Goal: Task Accomplishment & Management: Use online tool/utility

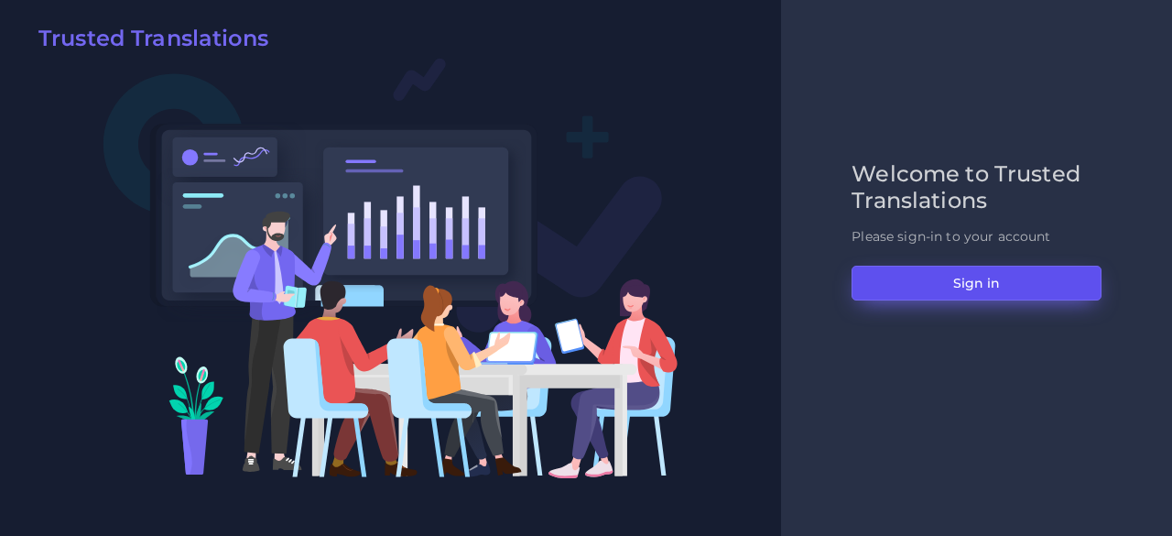
click at [955, 285] on button "Sign in" at bounding box center [977, 283] width 250 height 35
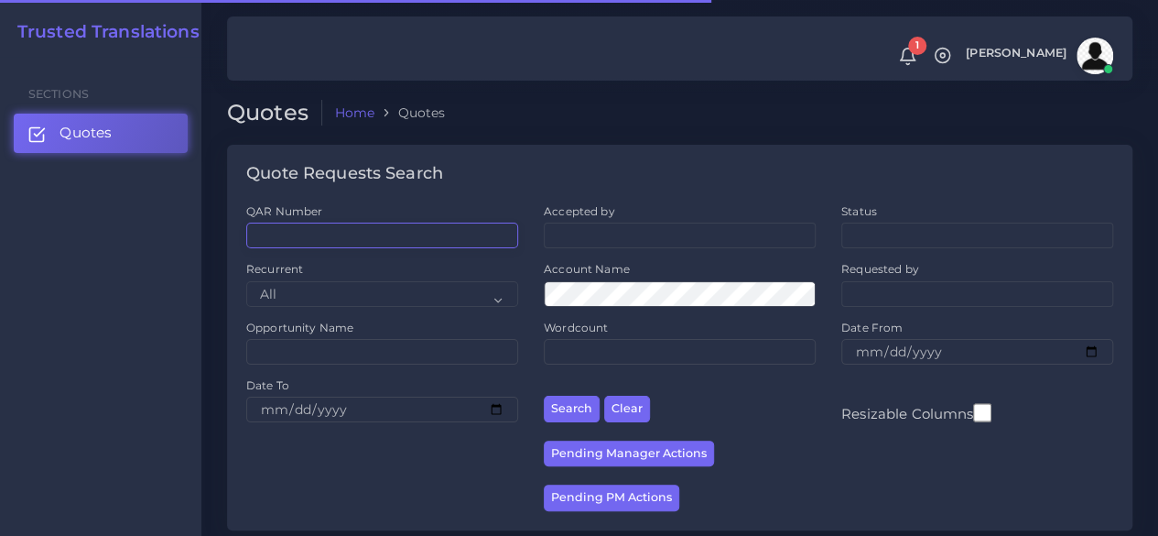
click at [425, 228] on input "QAR Number" at bounding box center [382, 236] width 272 height 26
paste input "QAR124635"
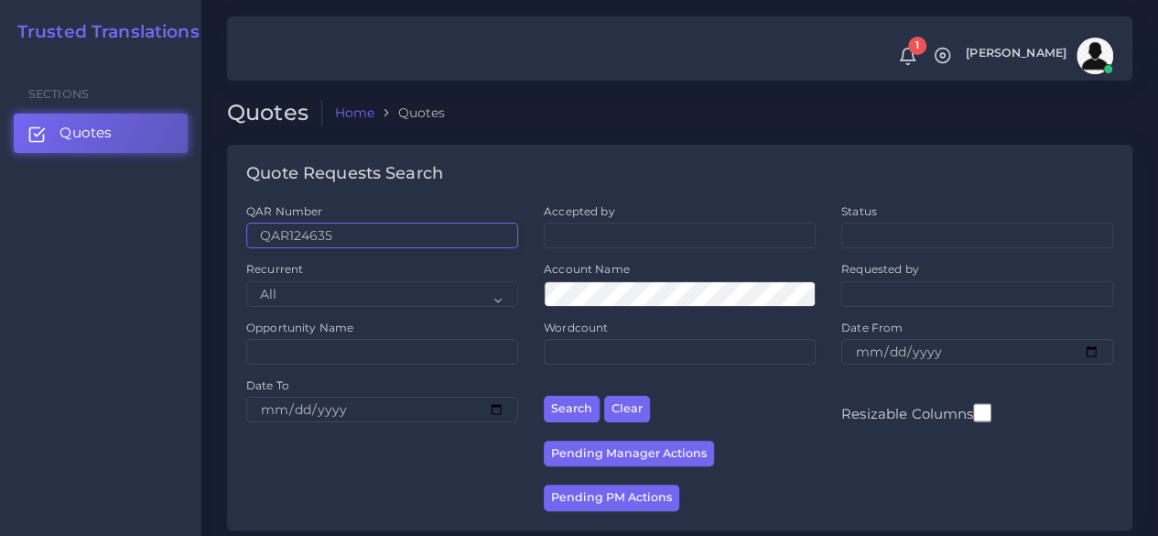
type input "QAR124635"
click at [544, 396] on button "Search" at bounding box center [572, 409] width 56 height 27
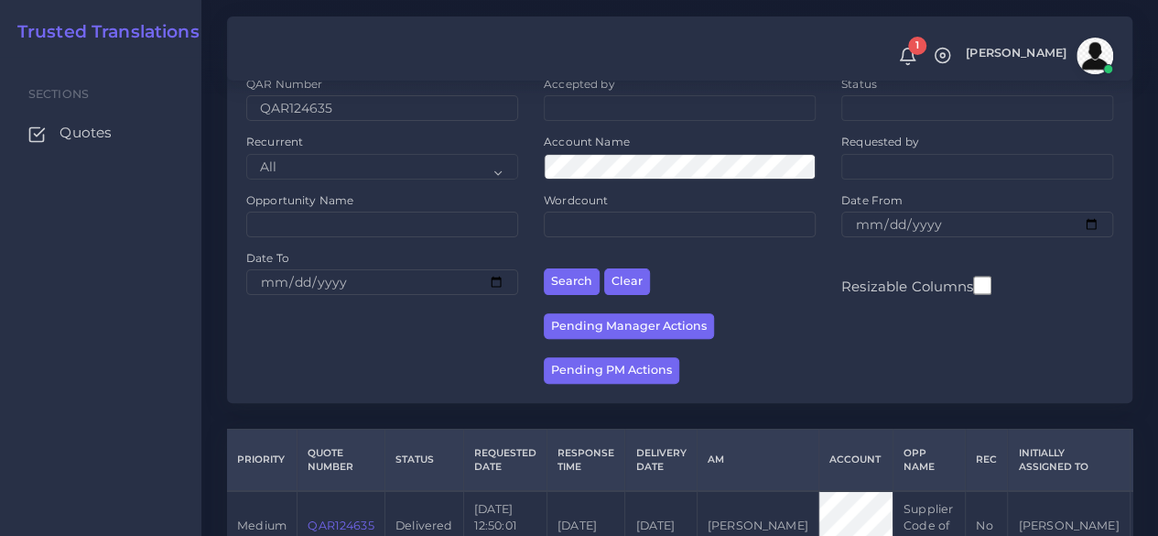
scroll to position [183, 0]
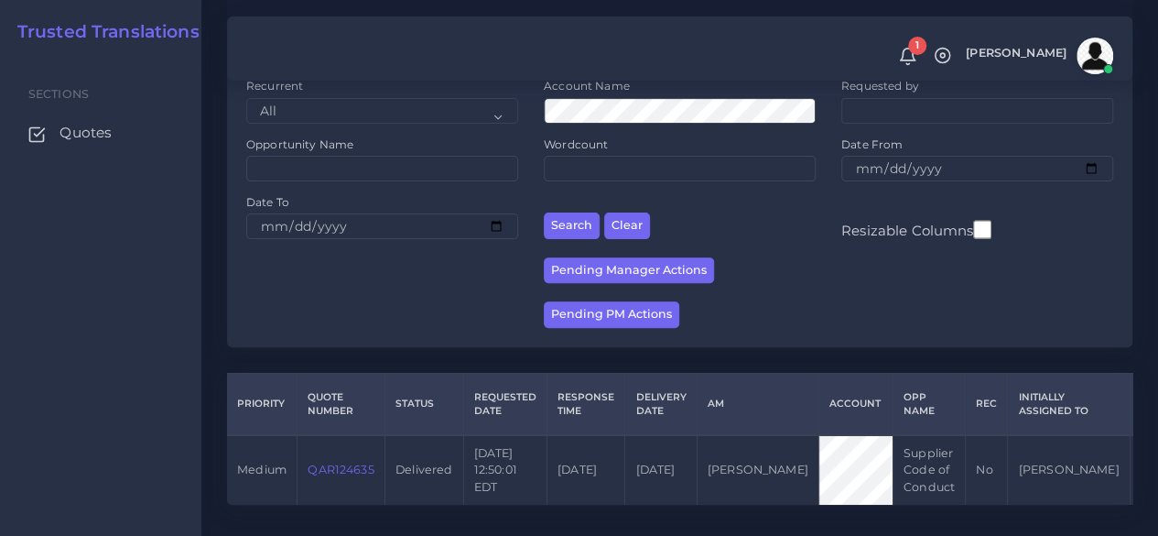
drag, startPoint x: 368, startPoint y: 463, endPoint x: 375, endPoint y: 345, distance: 118.4
click at [366, 464] on link "QAR124635" at bounding box center [341, 469] width 66 height 14
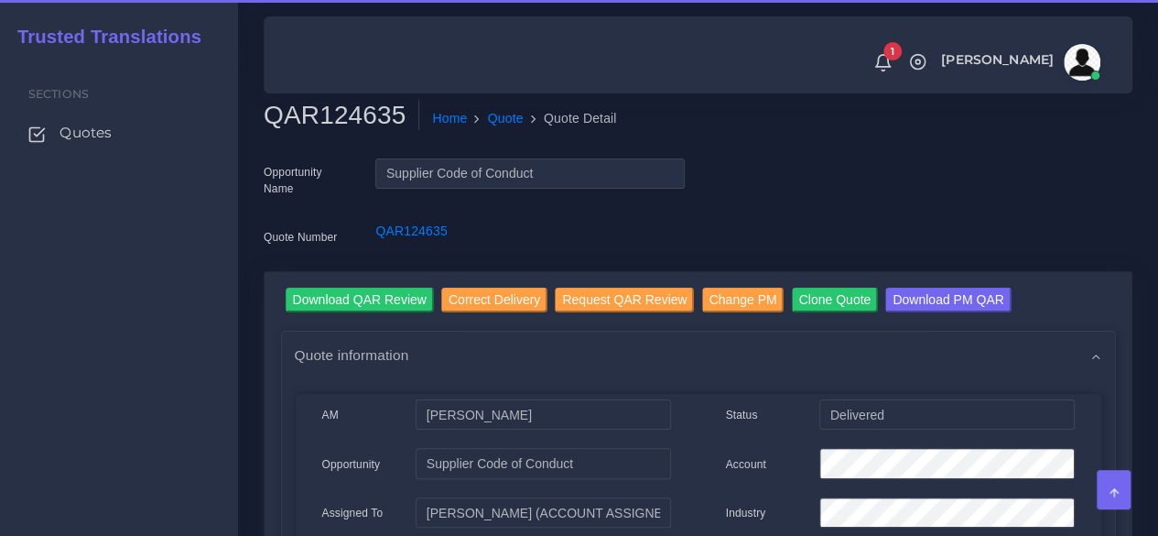
click at [206, 283] on div "Sections Quotes" at bounding box center [119, 296] width 238 height 479
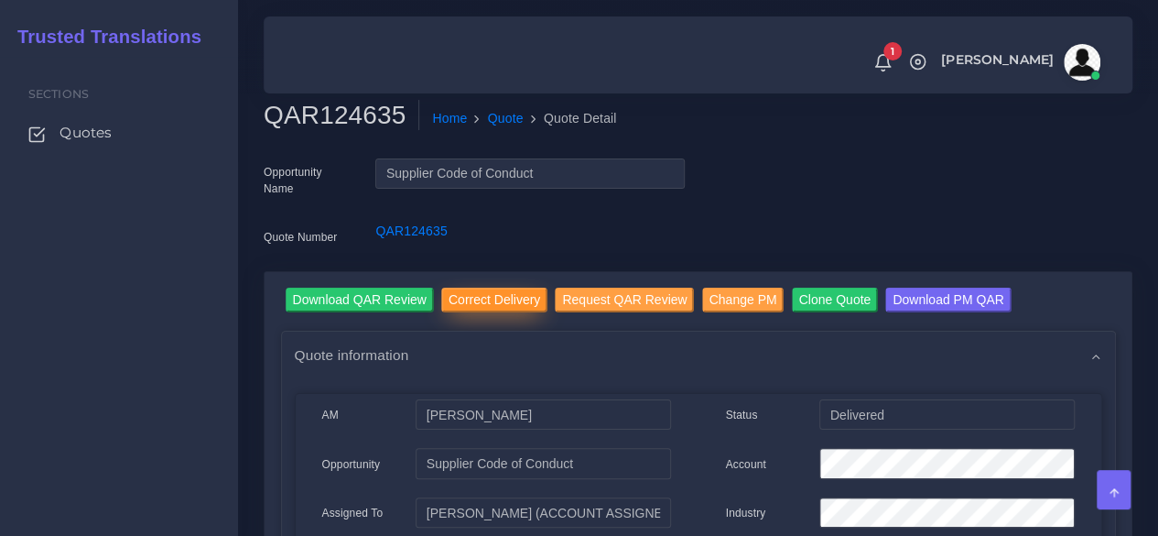
click at [472, 292] on input "Correct Delivery" at bounding box center [494, 300] width 106 height 25
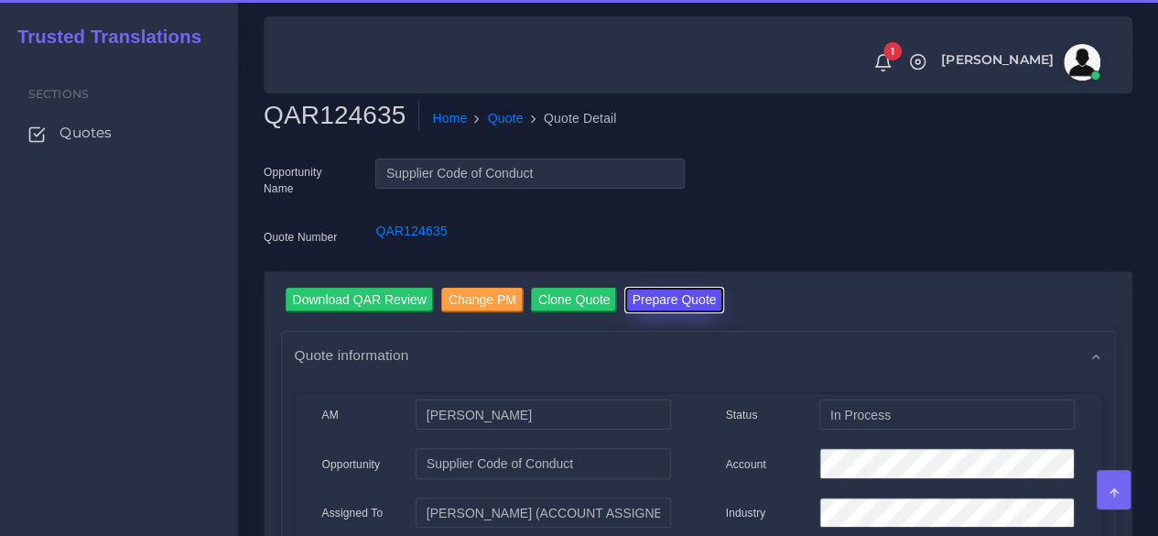
click at [634, 306] on button "Prepare Quote" at bounding box center [674, 300] width 99 height 25
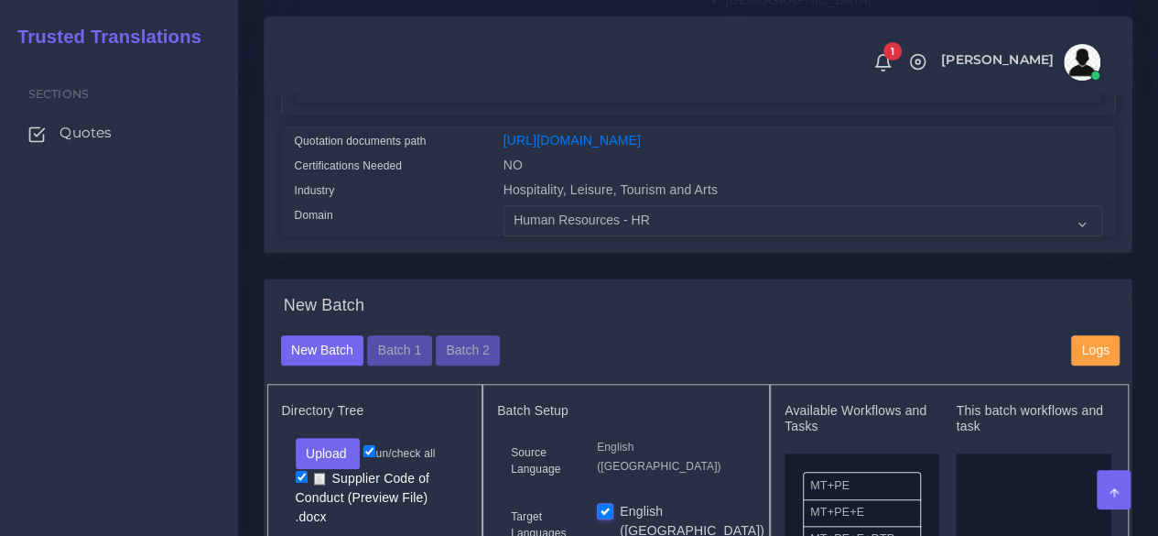
scroll to position [824, 0]
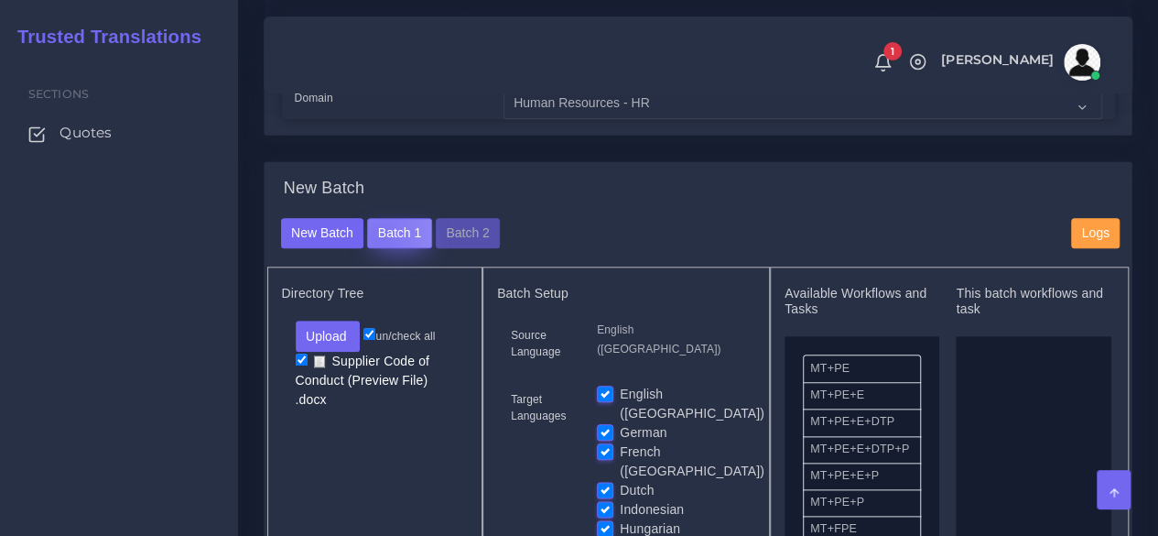
click at [378, 249] on button "Batch 1" at bounding box center [399, 233] width 64 height 31
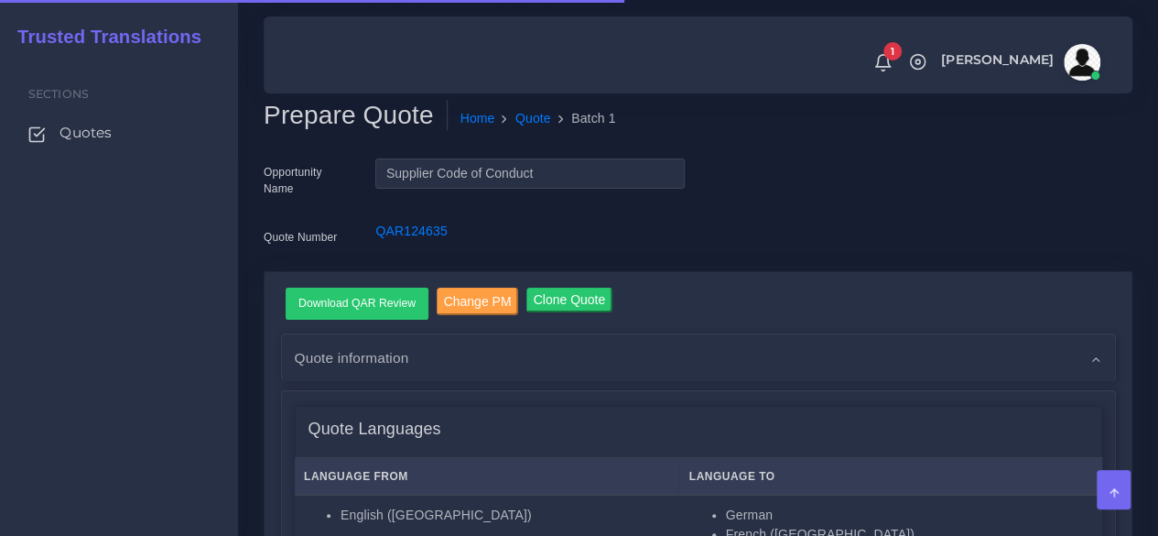
click at [198, 386] on div "Sections Quotes" at bounding box center [119, 296] width 238 height 479
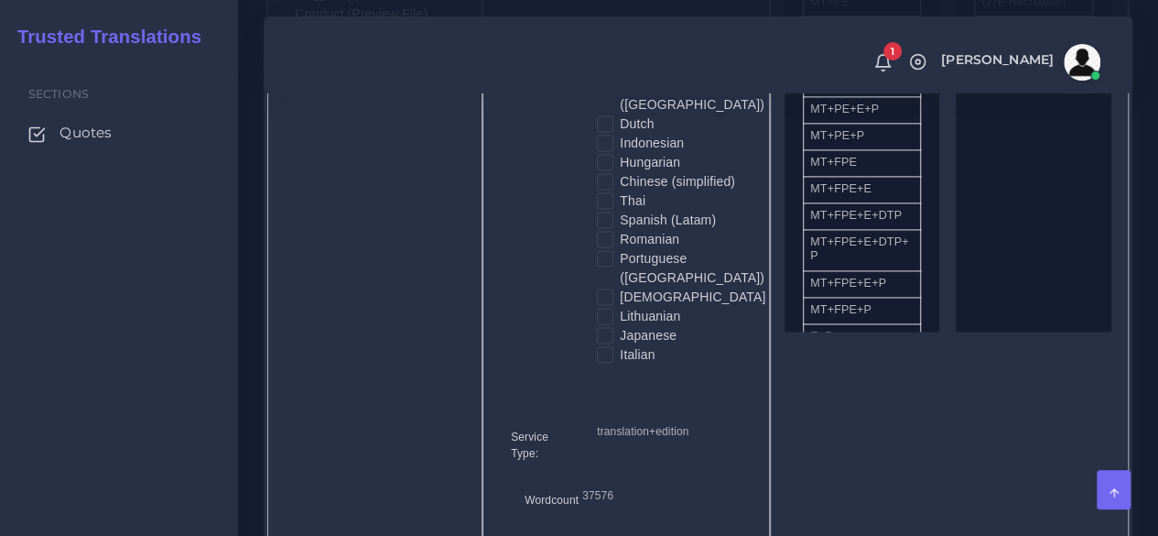
scroll to position [1007, 0]
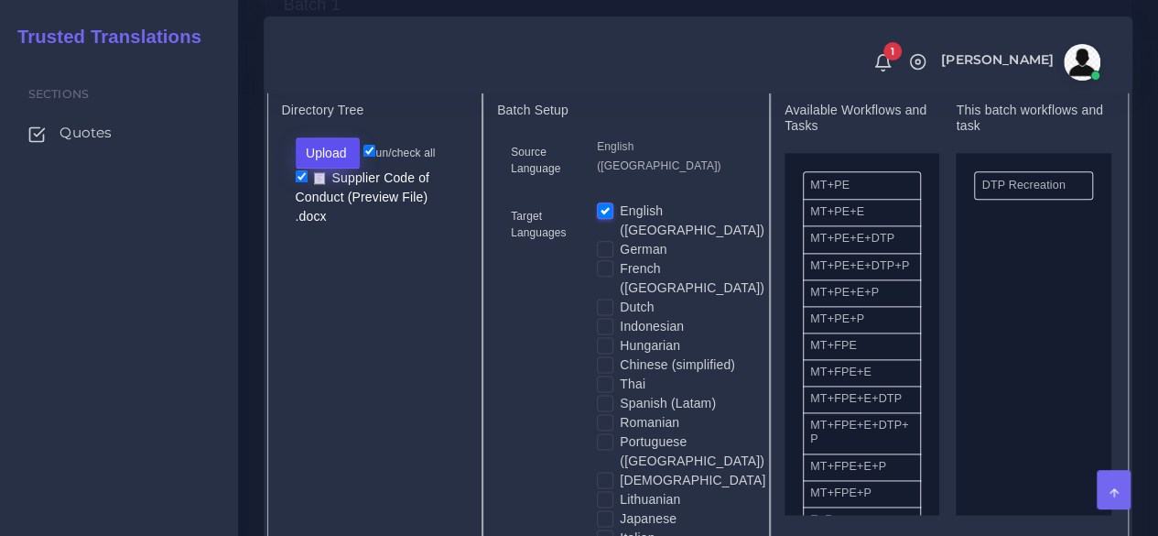
click at [335, 168] on button "Upload" at bounding box center [328, 152] width 65 height 31
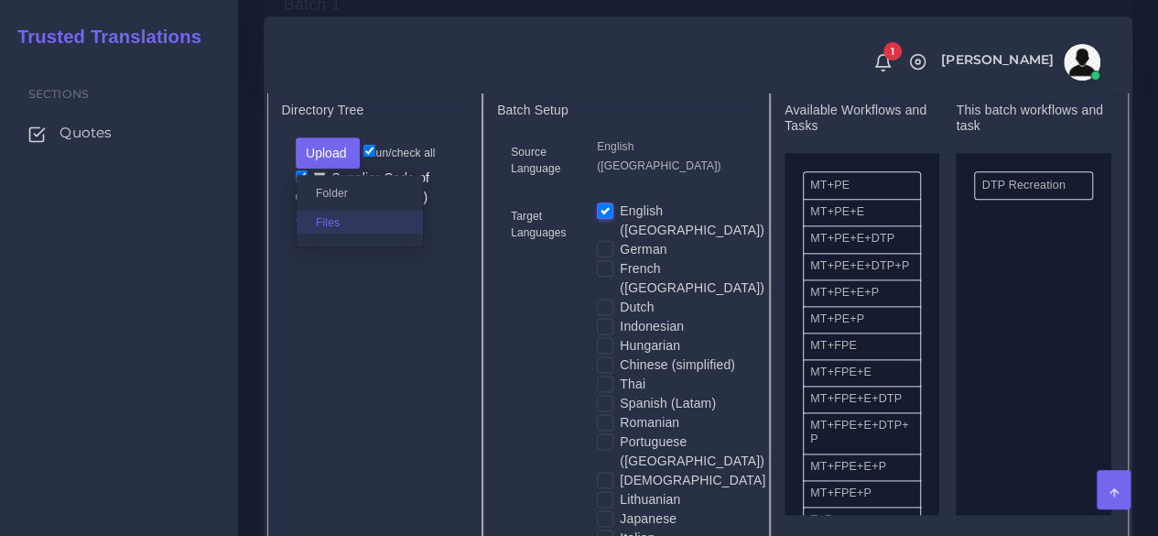
click at [328, 234] on label "Files" at bounding box center [360, 222] width 126 height 23
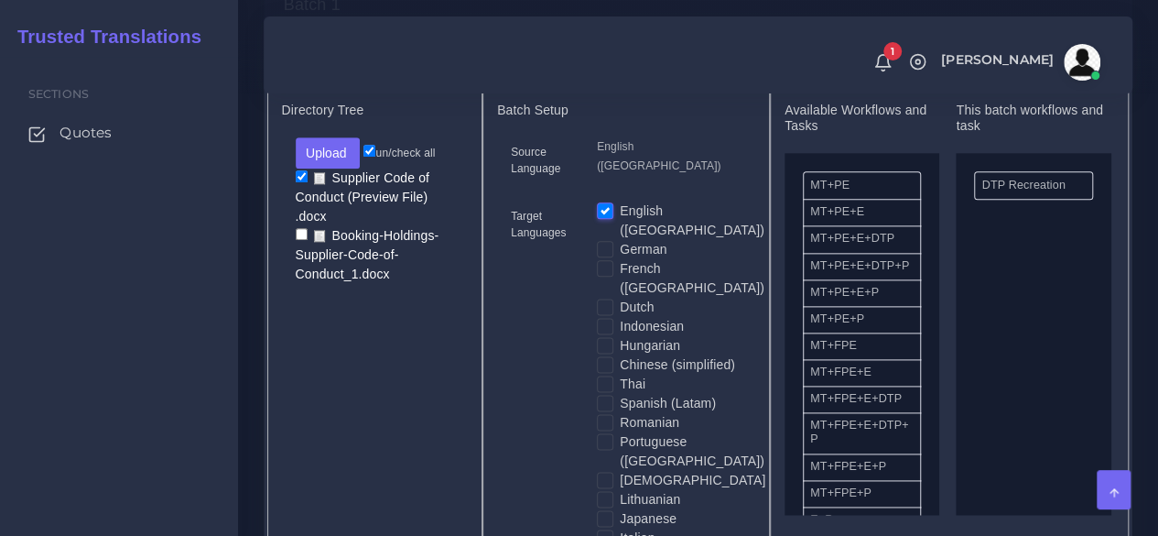
click at [299, 240] on input "checkbox" at bounding box center [302, 234] width 12 height 12
checkbox input "true"
click at [300, 182] on input "checkbox" at bounding box center [302, 176] width 12 height 12
checkbox input "false"
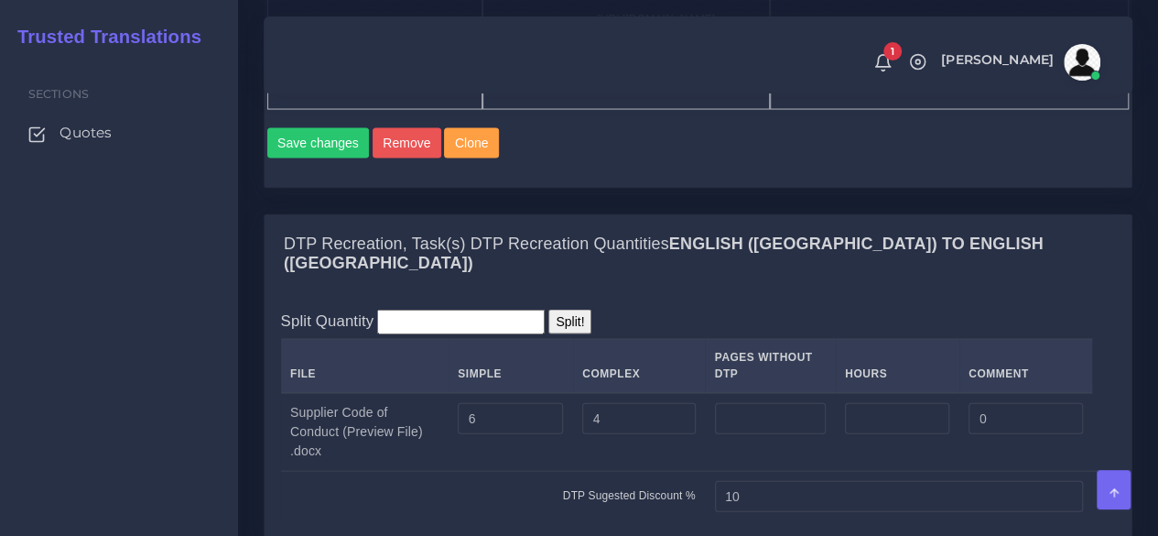
scroll to position [1831, 0]
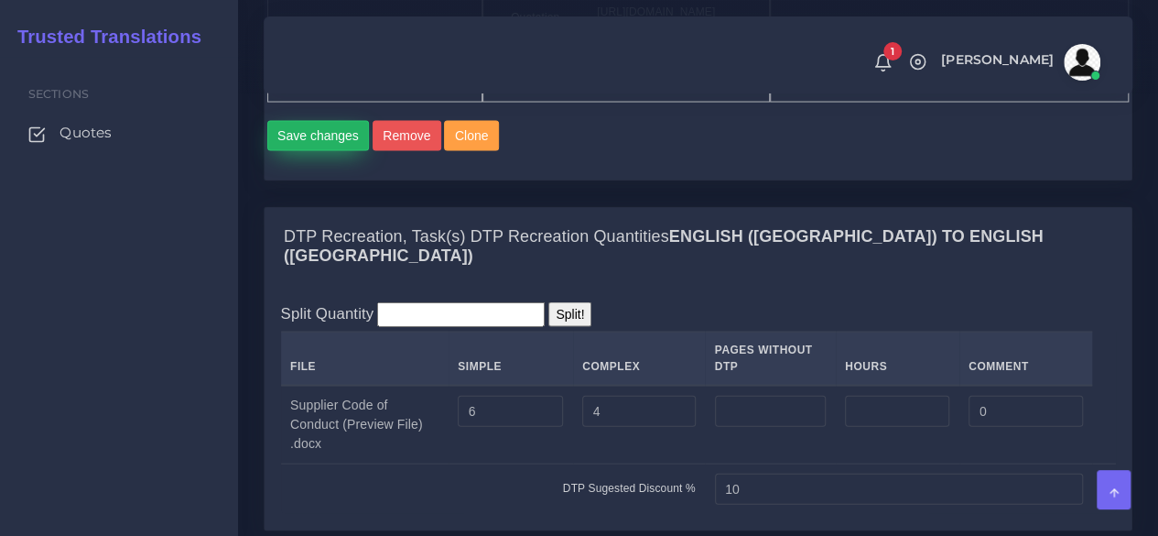
click at [341, 152] on button "Save changes" at bounding box center [318, 136] width 103 height 31
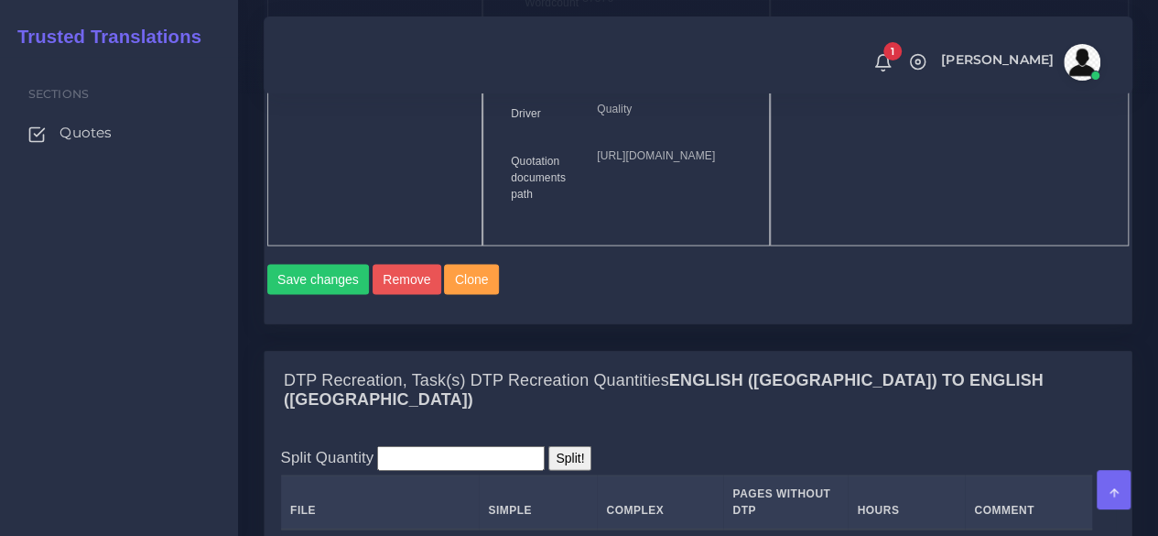
scroll to position [2106, 0]
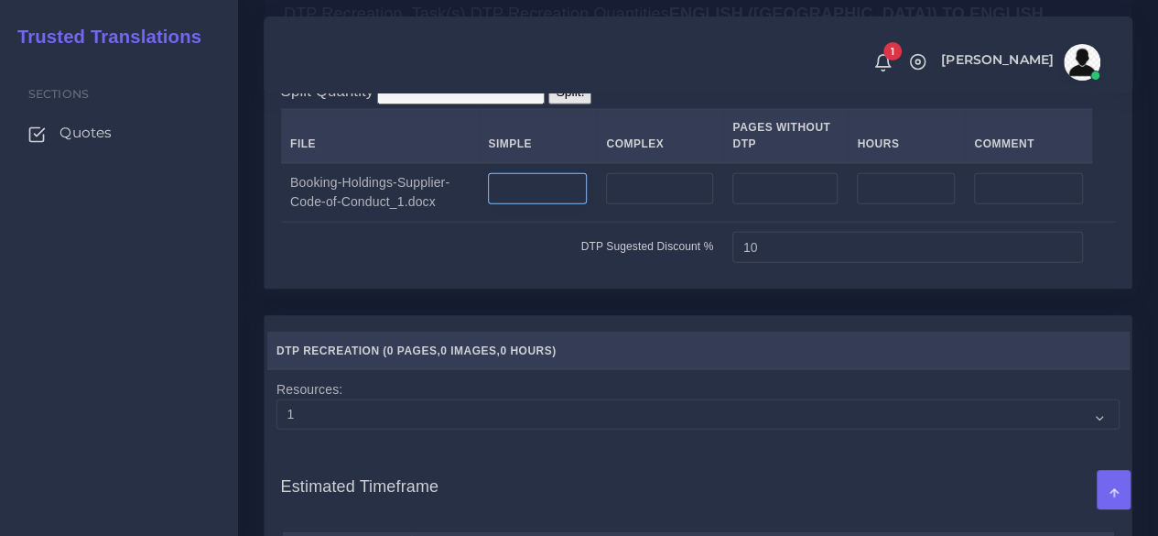
click at [531, 204] on input "number" at bounding box center [537, 188] width 99 height 31
type input "6"
click at [639, 204] on input "number" at bounding box center [659, 188] width 107 height 31
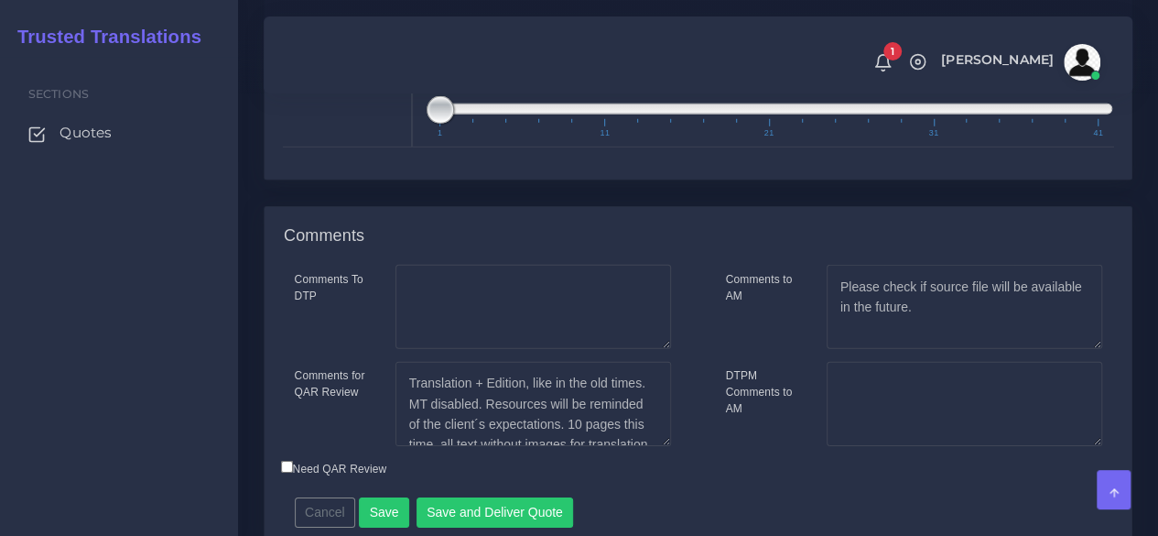
scroll to position [2734, 0]
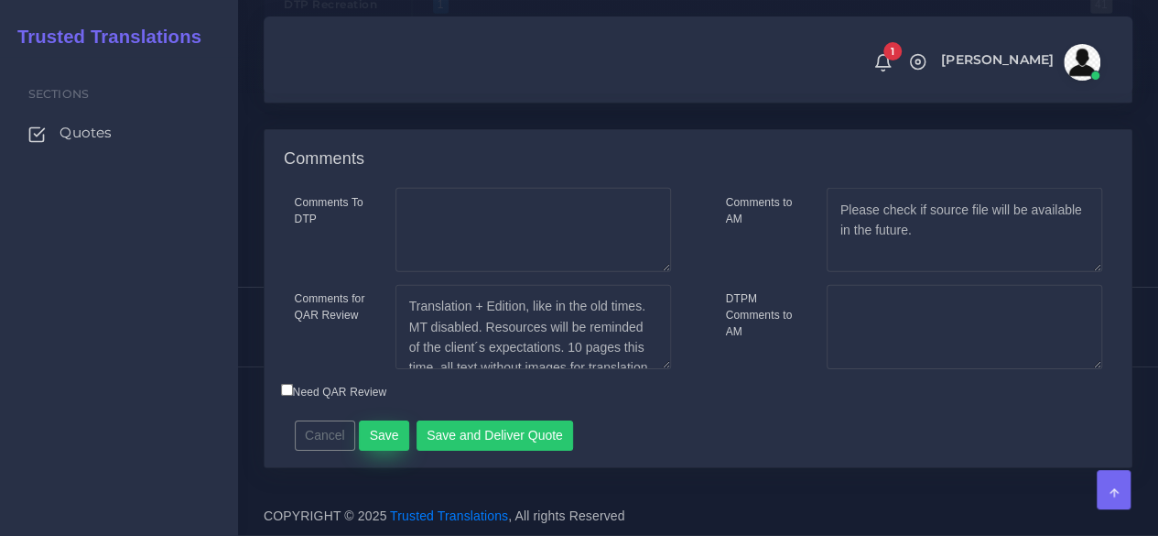
type input "4"
click at [368, 425] on button "Save" at bounding box center [384, 435] width 50 height 31
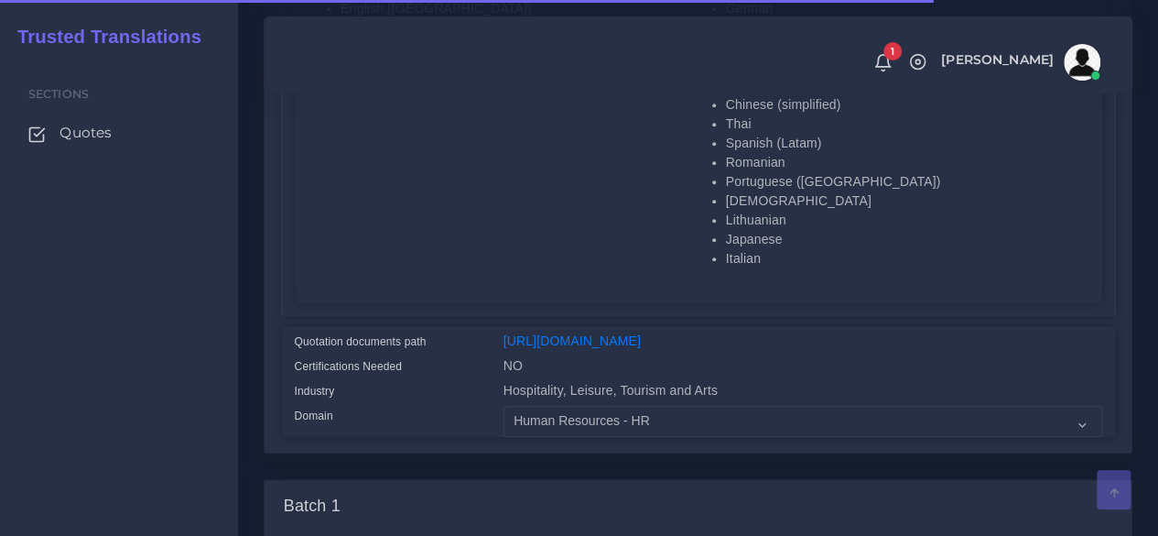
scroll to position [824, 0]
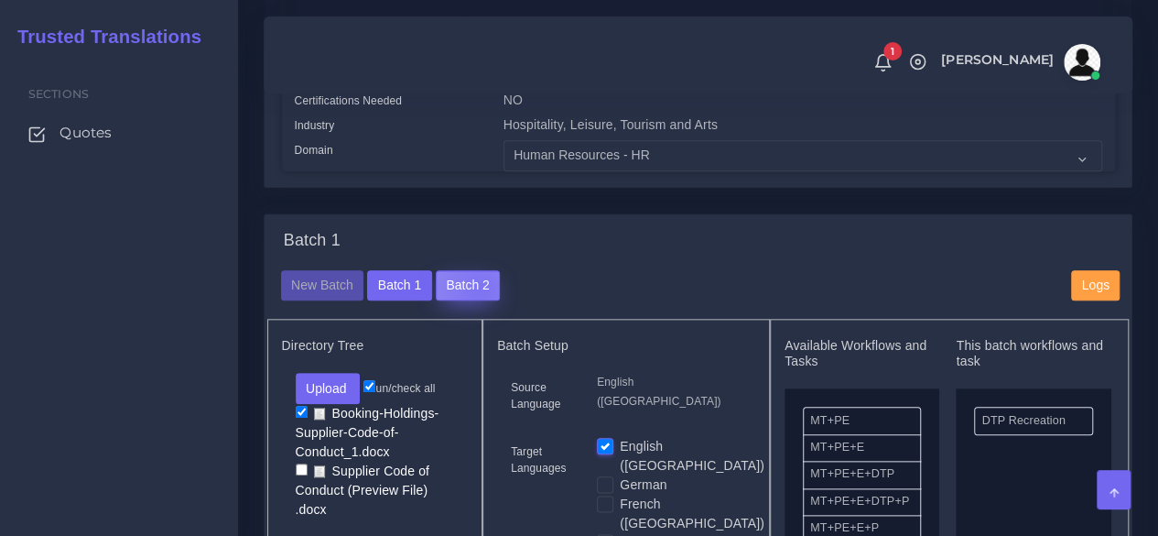
click at [474, 301] on button "Batch 2" at bounding box center [468, 285] width 64 height 31
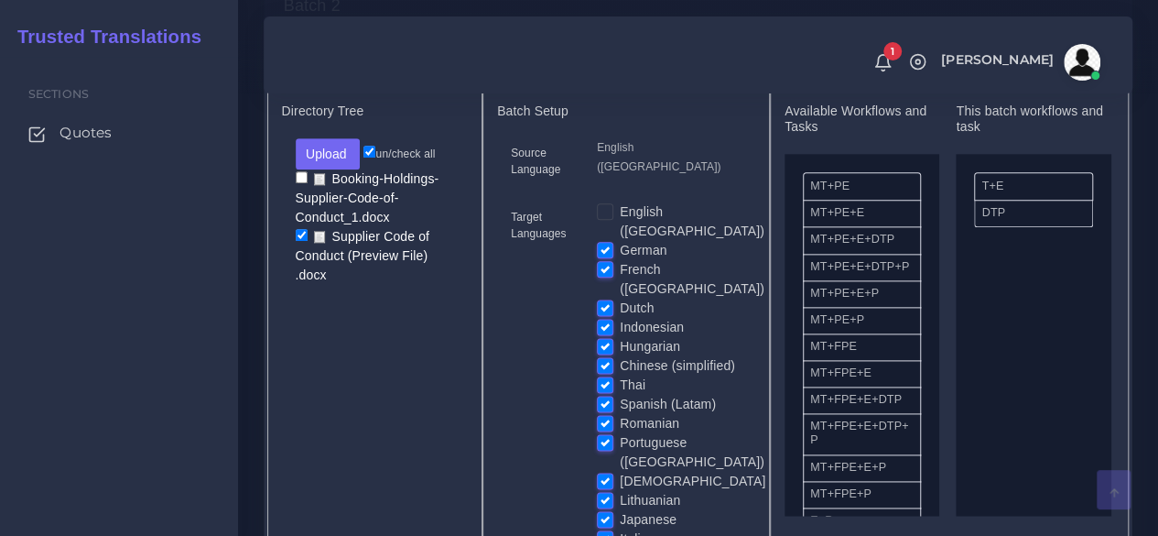
scroll to position [1007, 0]
click at [297, 182] on input "checkbox" at bounding box center [302, 176] width 12 height 12
checkbox input "true"
click at [299, 240] on input "checkbox" at bounding box center [302, 234] width 12 height 12
checkbox input "false"
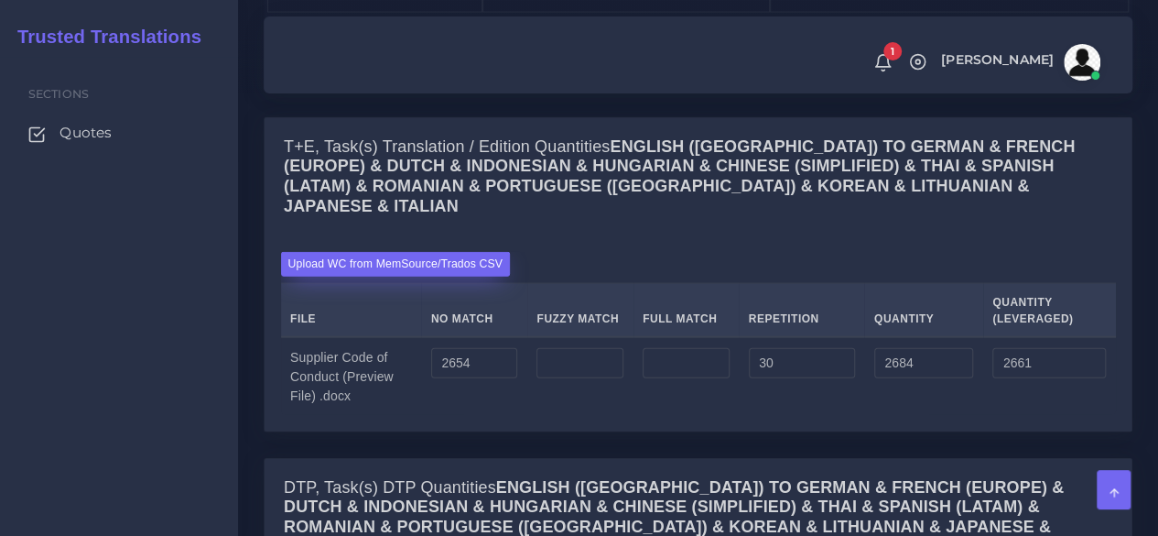
scroll to position [1923, 0]
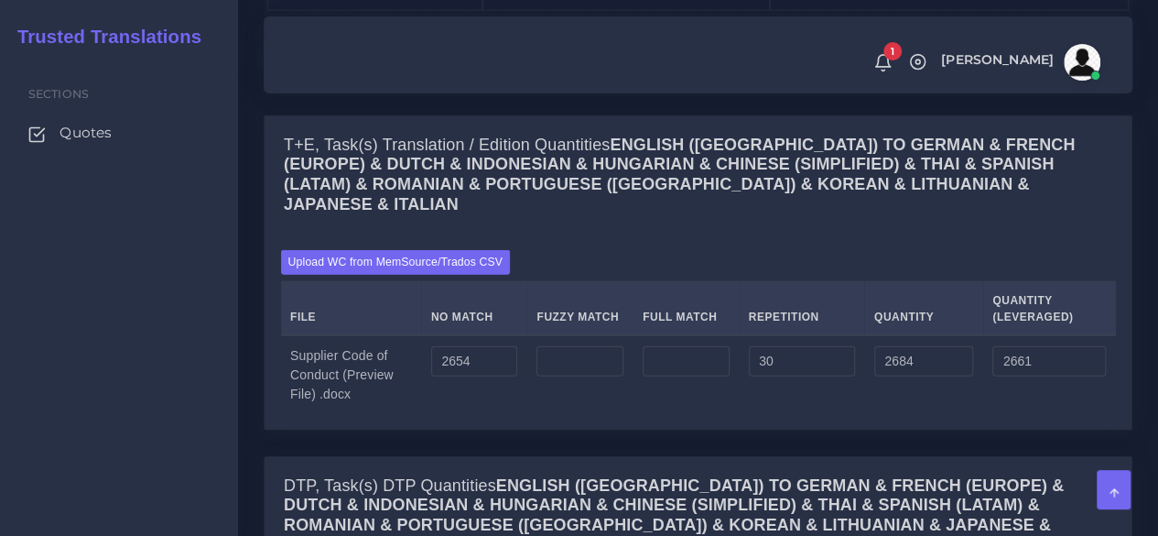
click at [322, 60] on button "Save changes" at bounding box center [318, 44] width 103 height 31
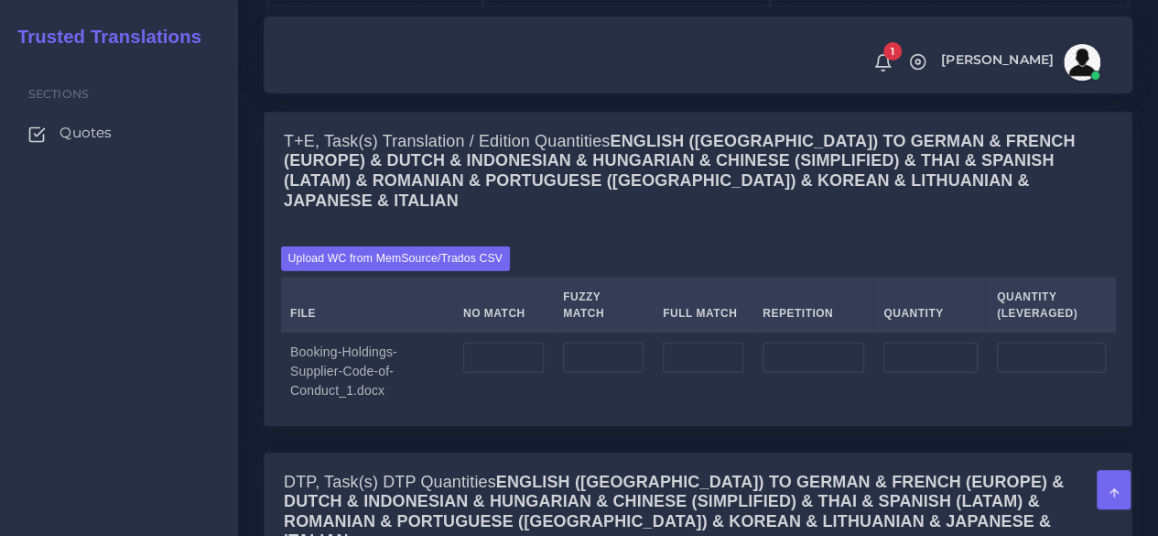
scroll to position [2106, 0]
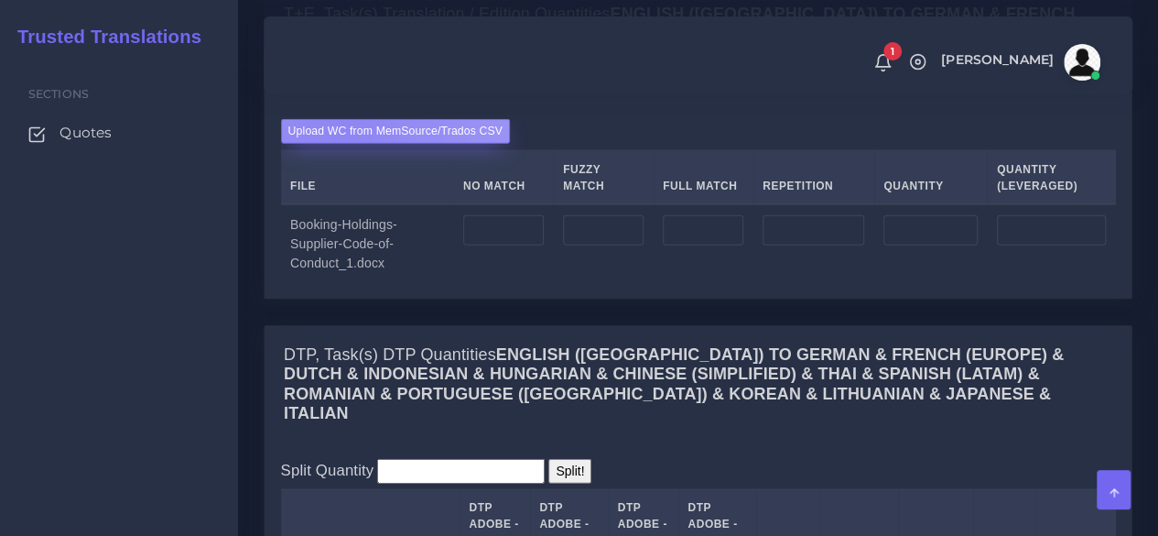
click at [344, 144] on label "Upload WC from MemSource/Trados CSV" at bounding box center [396, 131] width 230 height 25
click at [0, 0] on input "Upload WC from MemSource/Trados CSV" at bounding box center [0, 0] width 0 height 0
click at [320, 144] on label "Upload WC from MemSource/Trados CSV" at bounding box center [396, 131] width 230 height 25
click at [0, 0] on input "Upload WC from MemSource/Trados CSV" at bounding box center [0, 0] width 0 height 0
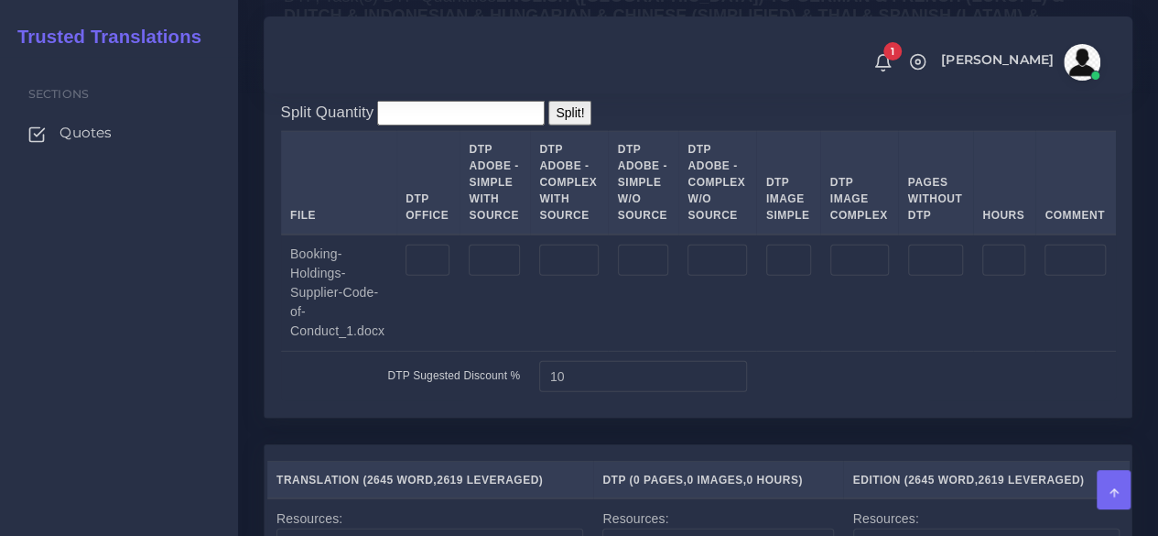
scroll to position [2472, 0]
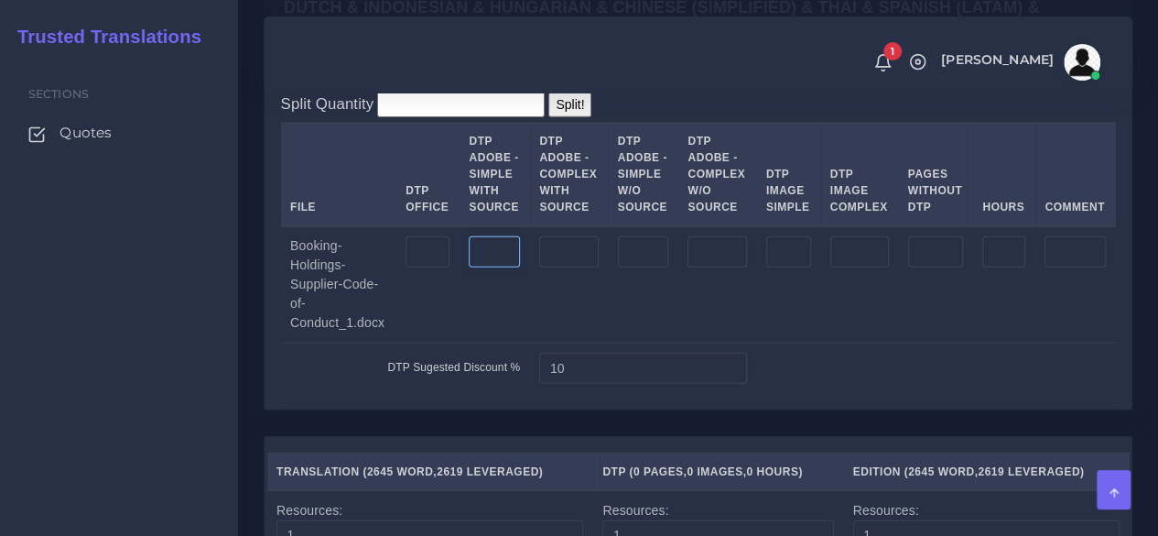
click at [494, 267] on input "number" at bounding box center [494, 251] width 51 height 31
type input "6"
click at [570, 267] on input "number" at bounding box center [568, 251] width 59 height 31
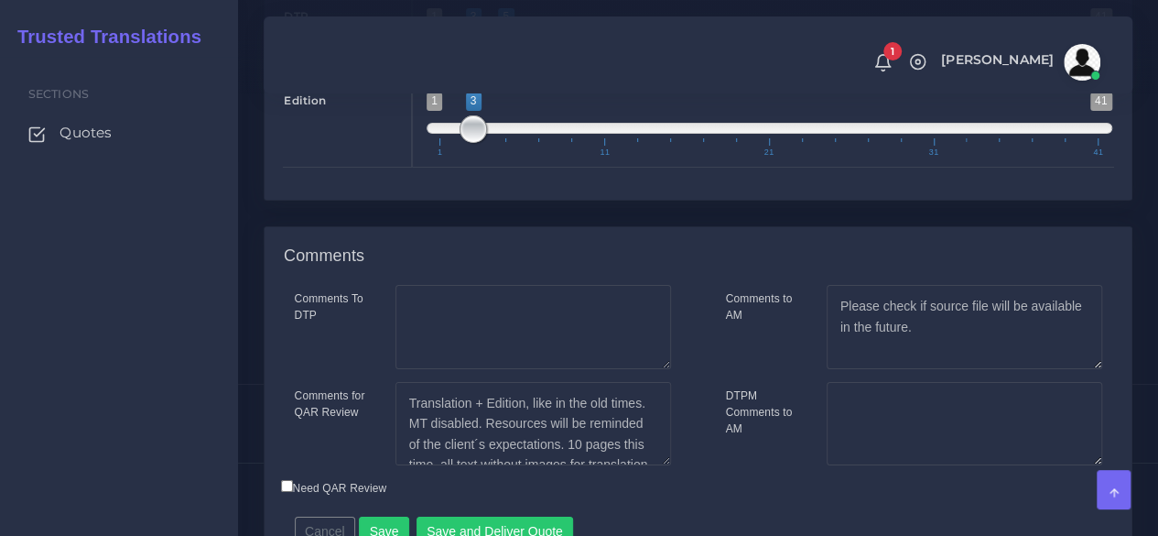
scroll to position [3417, 0]
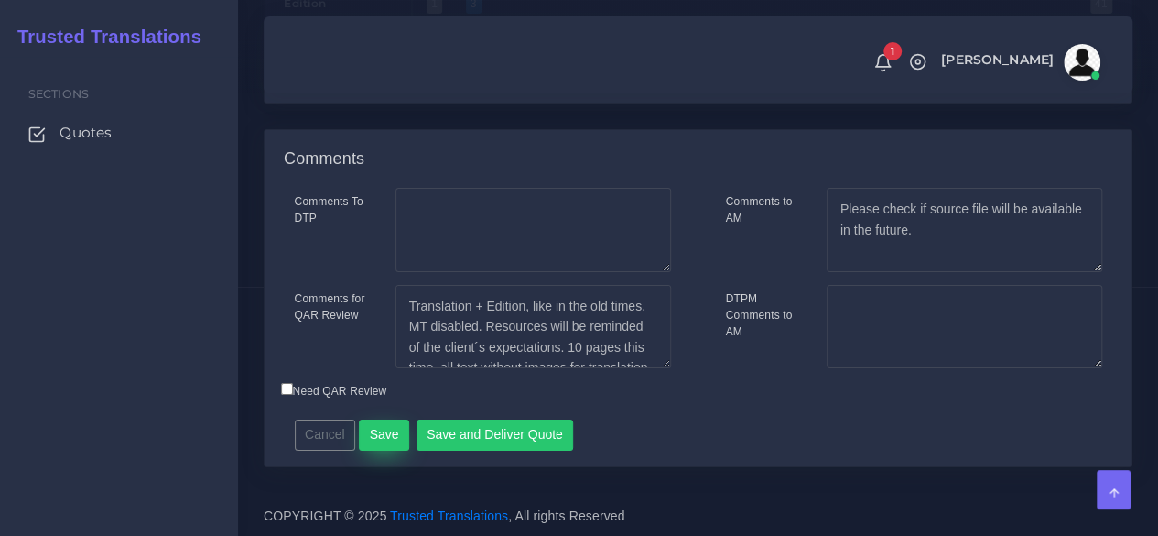
type input "4"
click at [369, 429] on button "Save" at bounding box center [384, 434] width 50 height 31
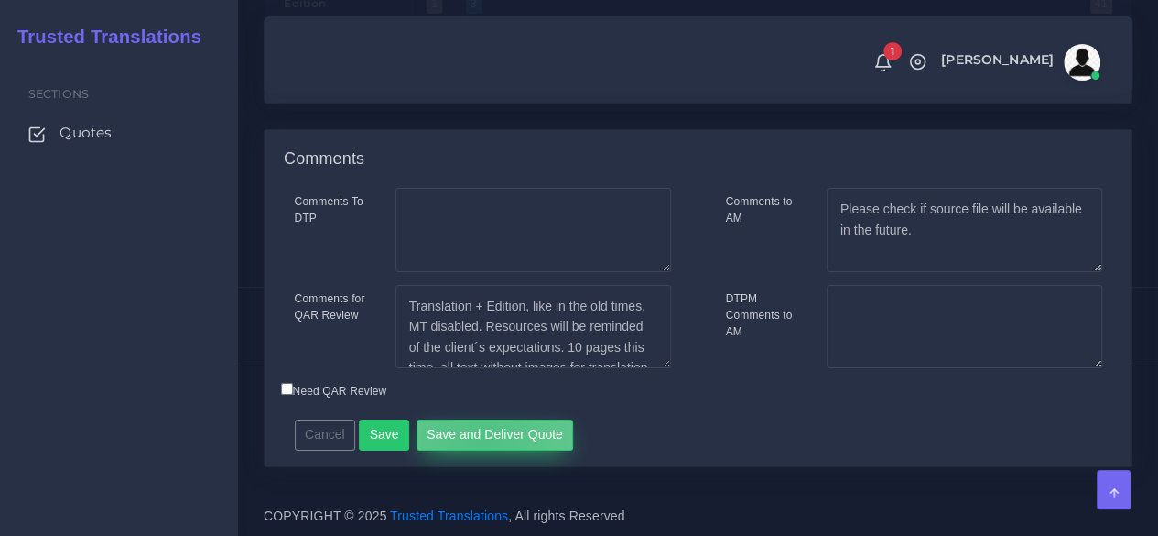
click at [475, 442] on button "Save and Deliver Quote" at bounding box center [495, 434] width 157 height 31
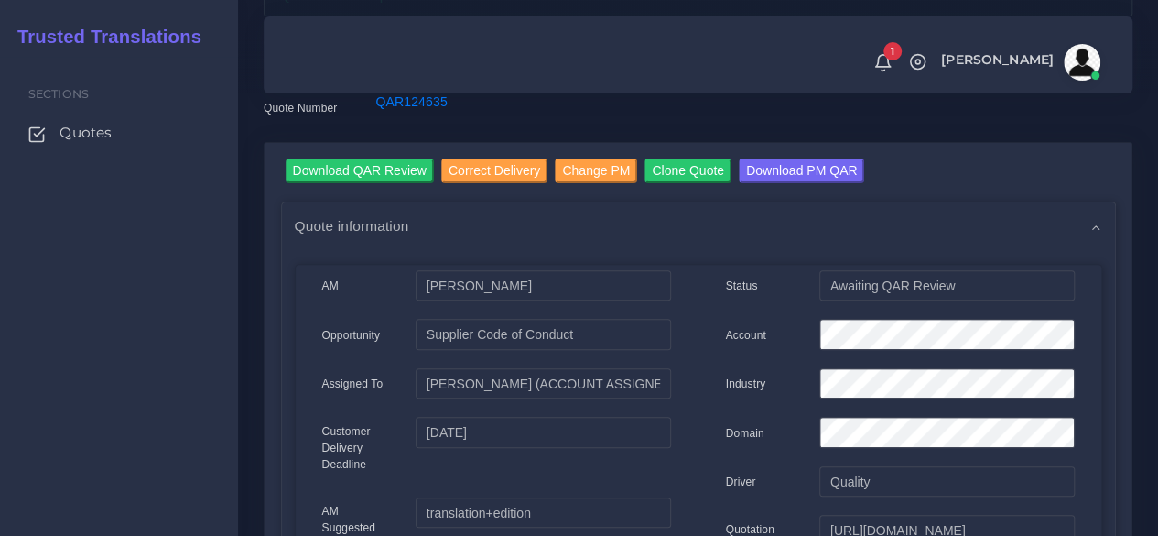
scroll to position [183, 0]
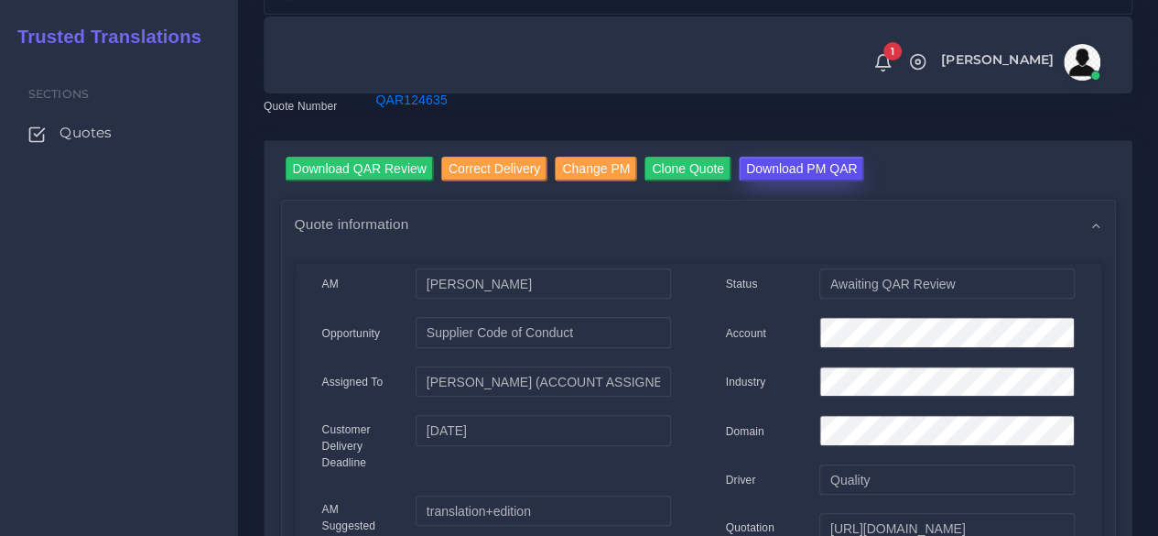
click at [760, 173] on input "Download PM QAR" at bounding box center [801, 169] width 125 height 25
click at [386, 352] on div "Opportunity" at bounding box center [356, 335] width 94 height 37
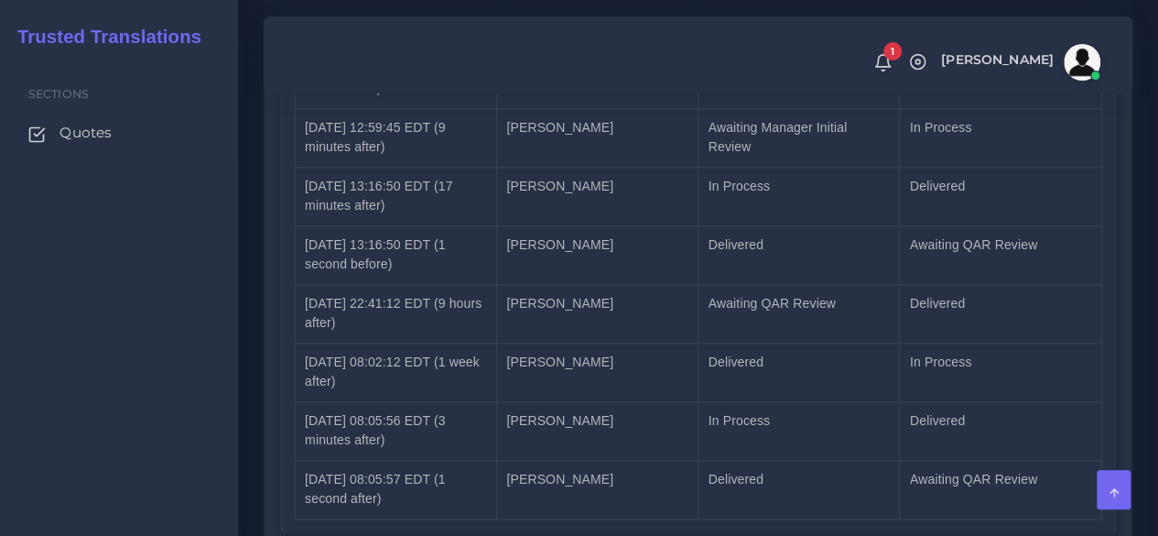
scroll to position [4710, 0]
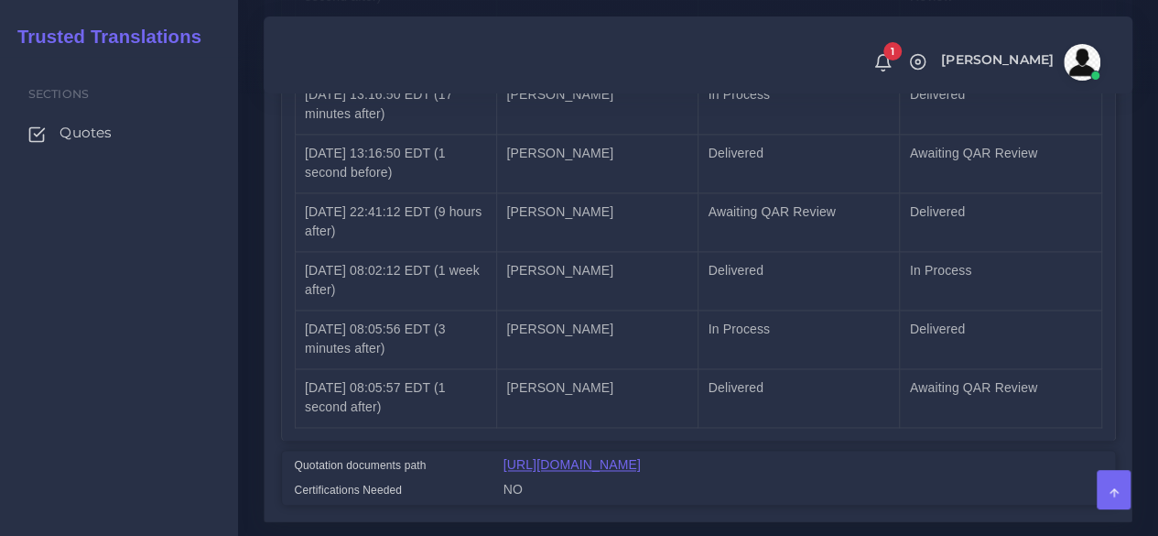
click at [570, 457] on link "[URL][DOMAIN_NAME]" at bounding box center [572, 464] width 137 height 15
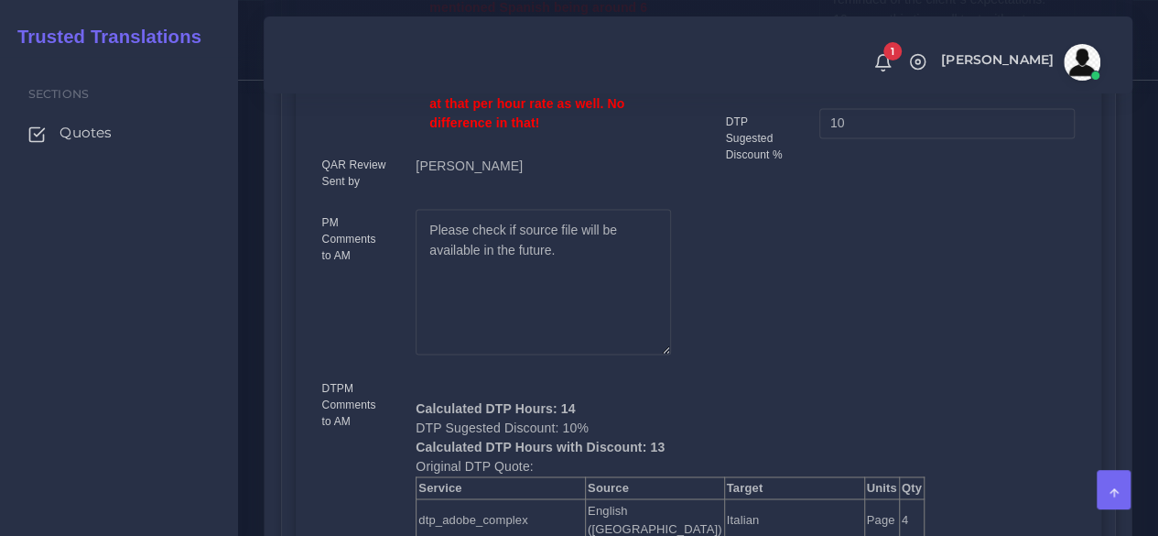
scroll to position [681, 0]
